Goal: Find contact information: Find contact information

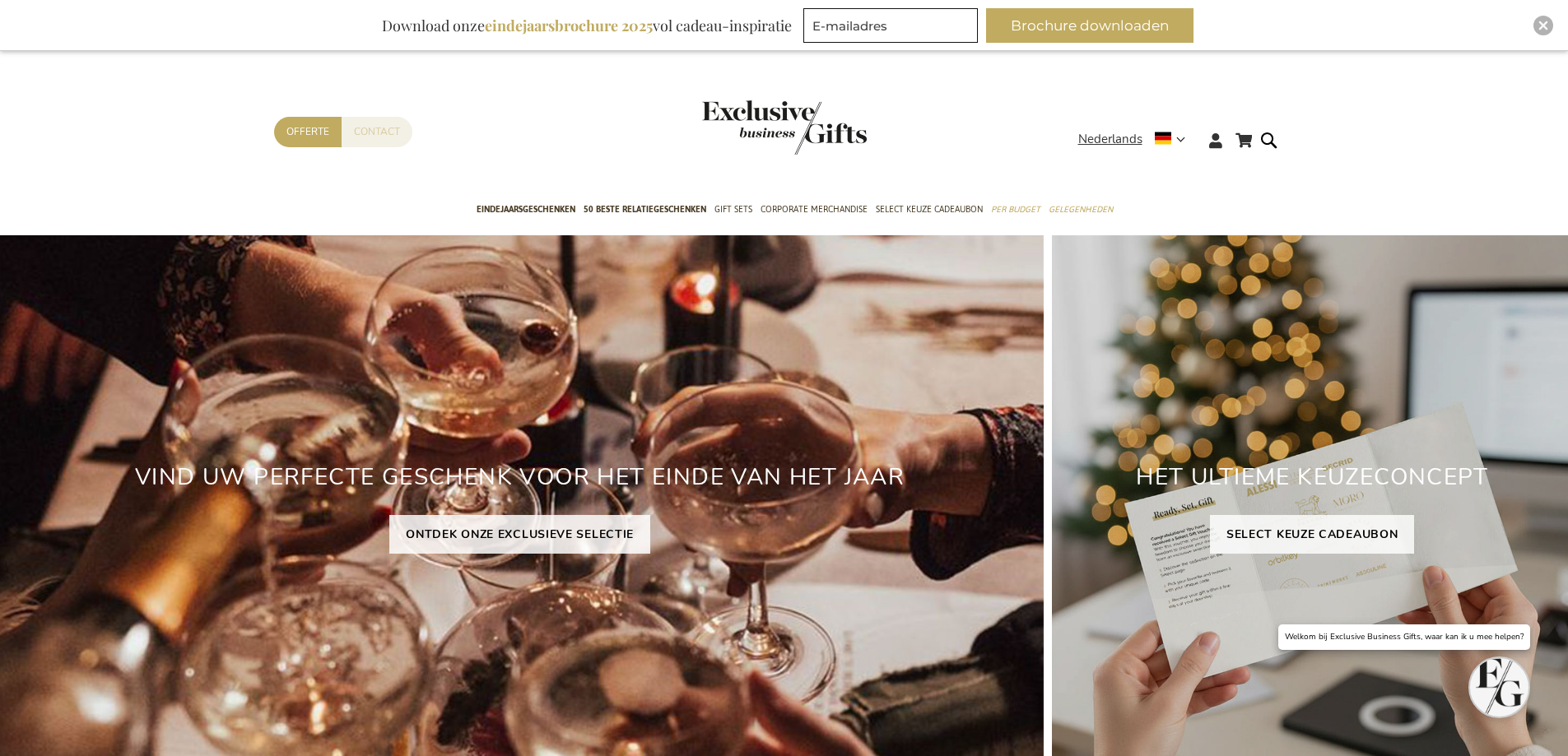
click at [351, 133] on link "Contact" at bounding box center [377, 132] width 71 height 30
